Goal: Find specific page/section: Find specific page/section

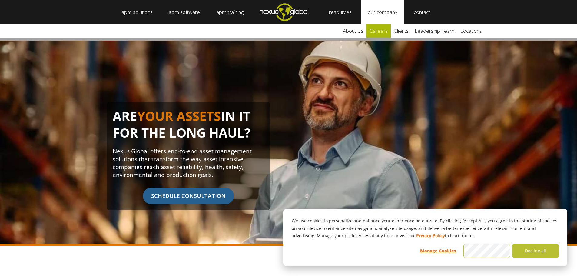
click at [387, 30] on link "careers" at bounding box center [379, 30] width 24 height 13
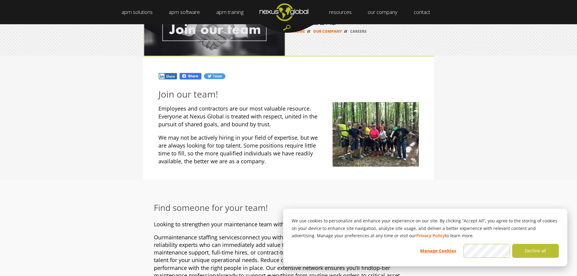
scroll to position [61, 0]
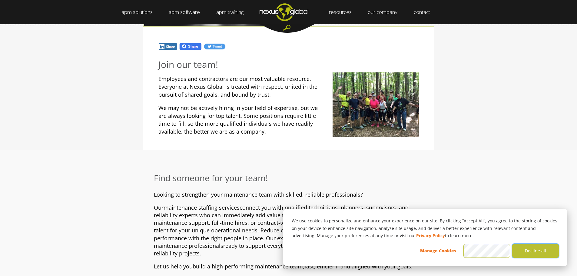
click at [541, 254] on button "Decline all" at bounding box center [535, 251] width 47 height 14
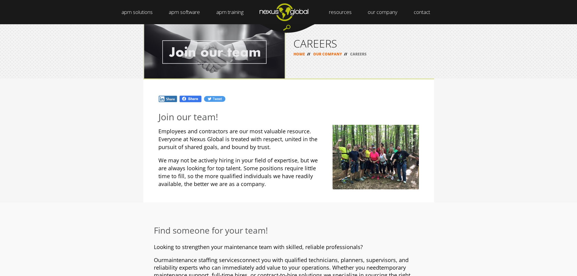
scroll to position [0, 0]
